Goal: Navigation & Orientation: Find specific page/section

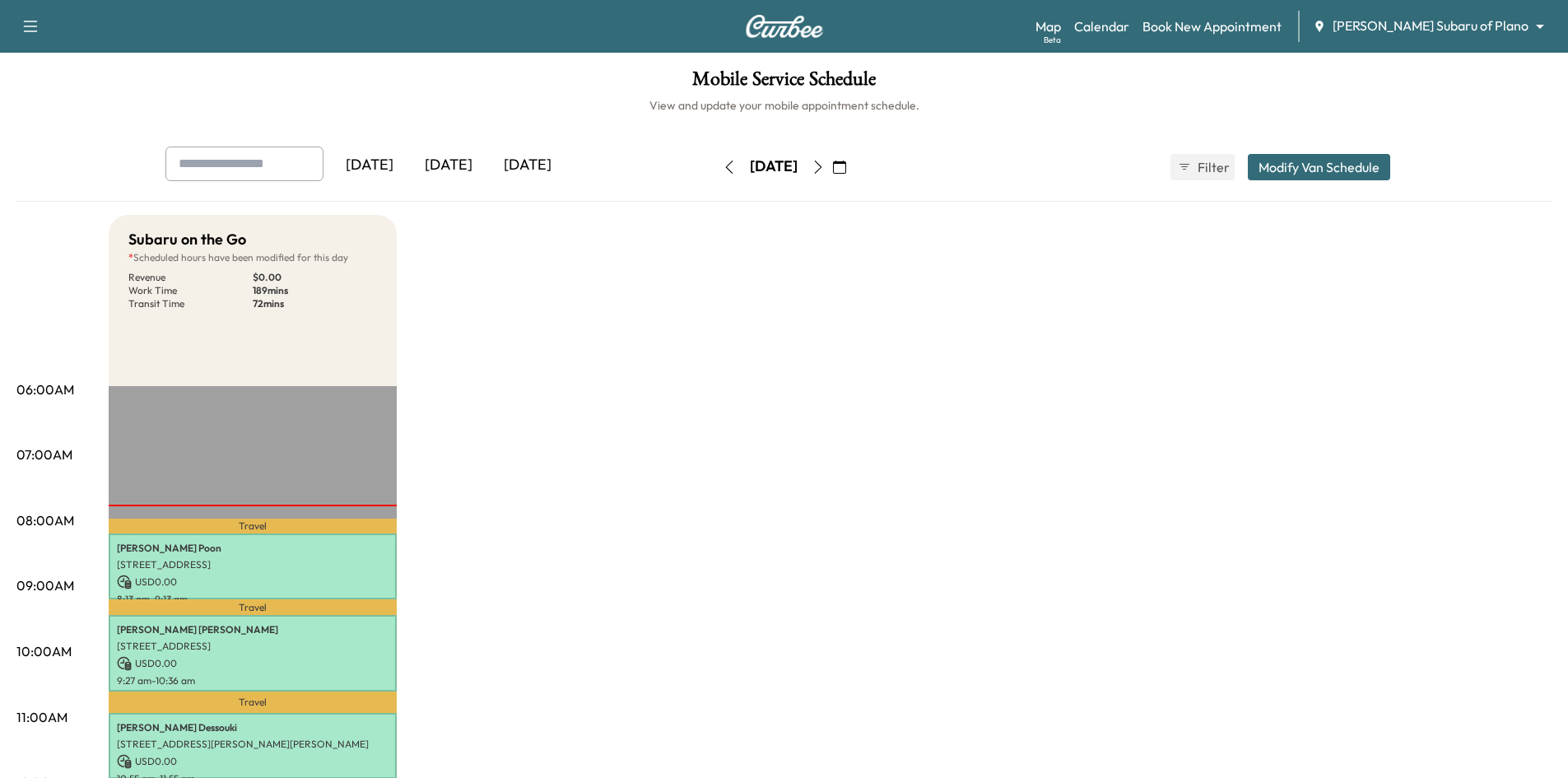
click at [31, 26] on icon "button" at bounding box center [30, 26] width 20 height 20
click at [60, 91] on button "Log Out" at bounding box center [58, 93] width 61 height 26
